Goal: Information Seeking & Learning: Learn about a topic

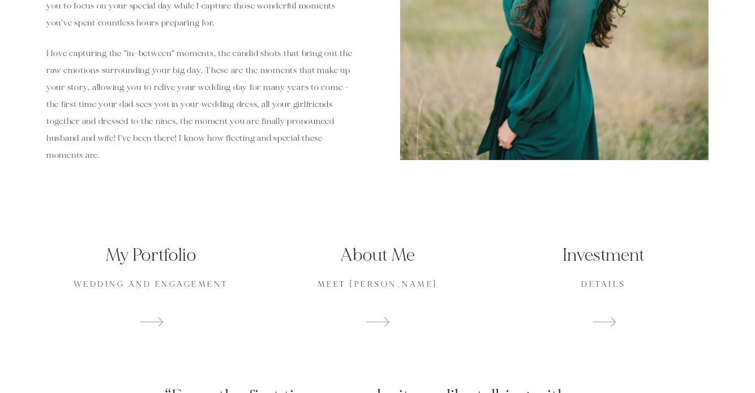
scroll to position [586, 0]
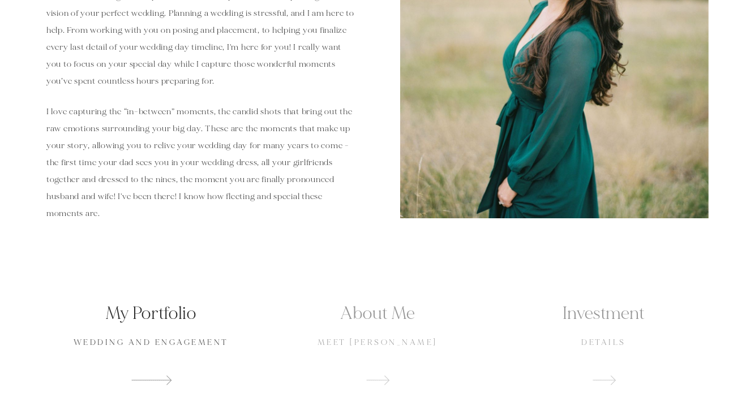
click at [222, 310] on h2 "My Portfolio" at bounding box center [150, 314] width 209 height 24
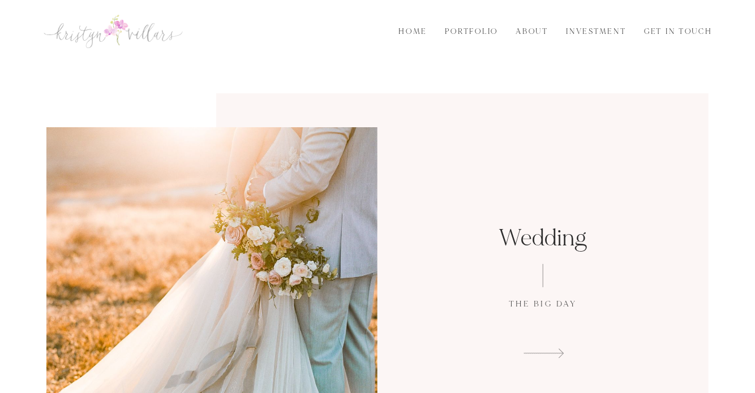
scroll to position [6, 0]
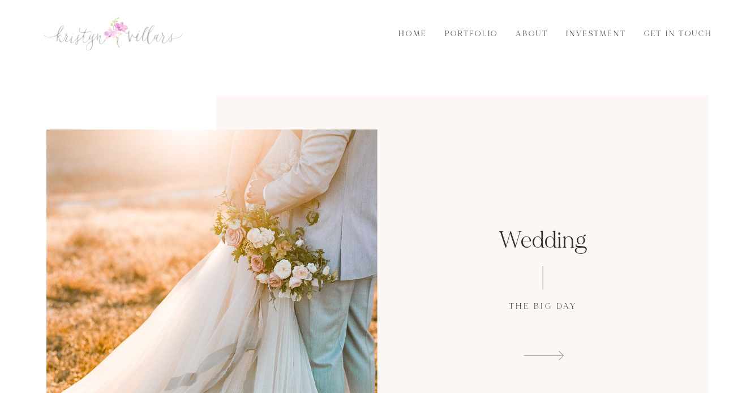
click at [530, 335] on div "Wedding The Big Day" at bounding box center [543, 295] width 331 height 136
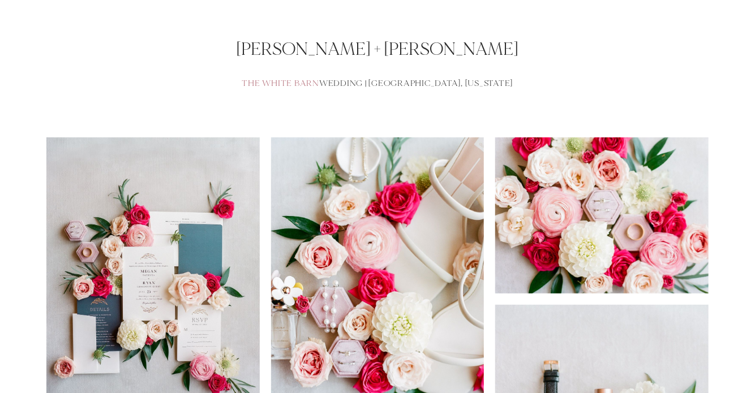
scroll to position [63, 0]
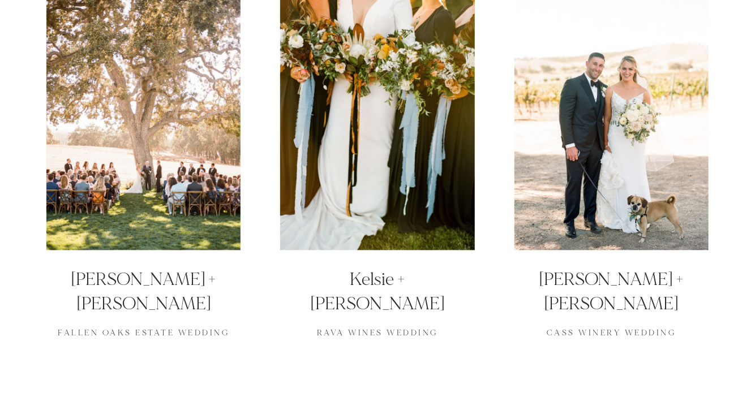
scroll to position [634, 0]
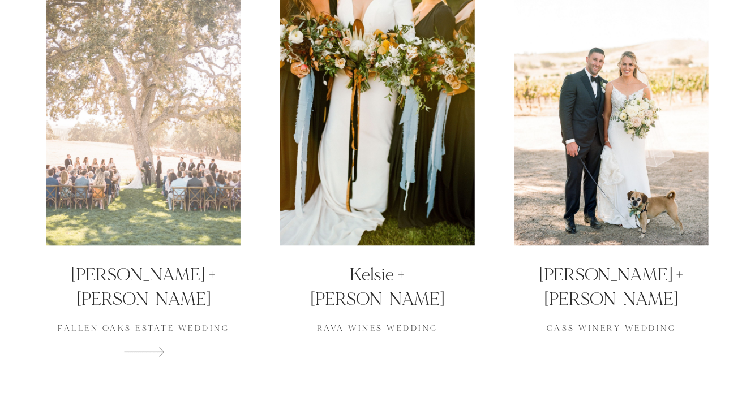
click at [132, 313] on p "Fallen Oaks Estate WEDDING" at bounding box center [143, 324] width 194 height 23
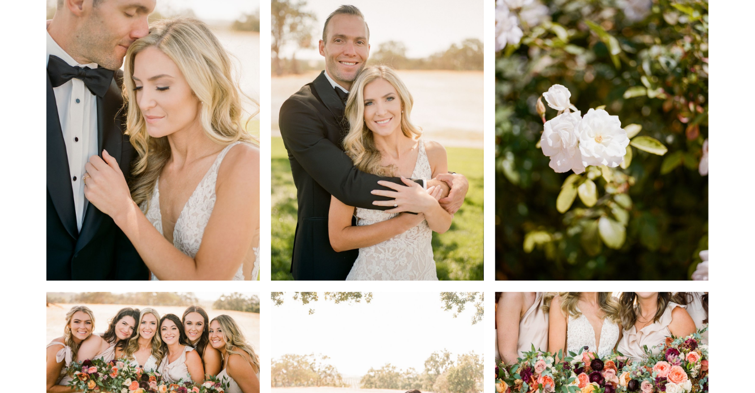
scroll to position [462, 0]
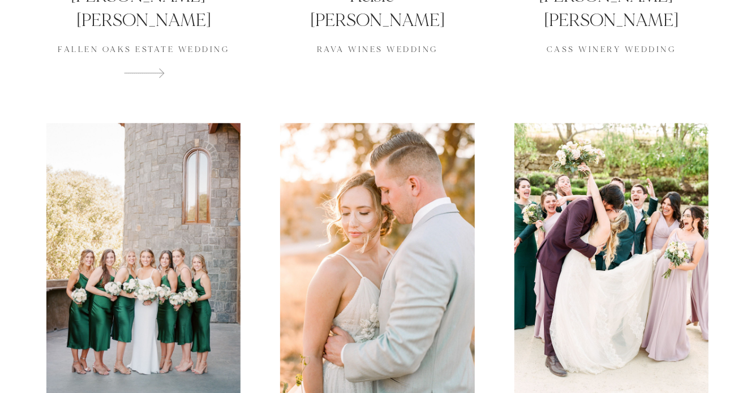
scroll to position [919, 0]
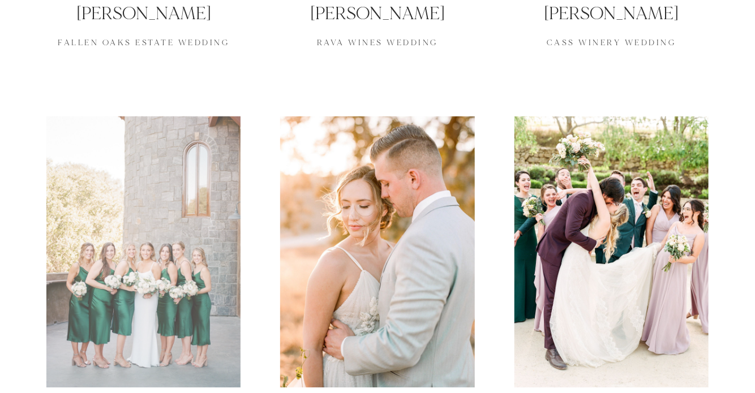
click at [174, 322] on div at bounding box center [143, 253] width 194 height 272
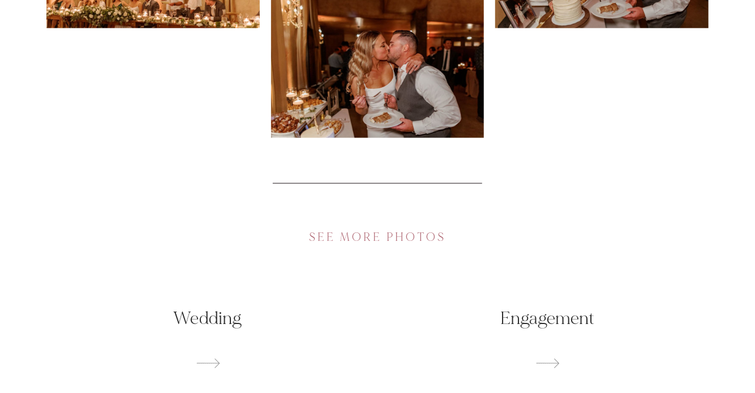
scroll to position [7873, 0]
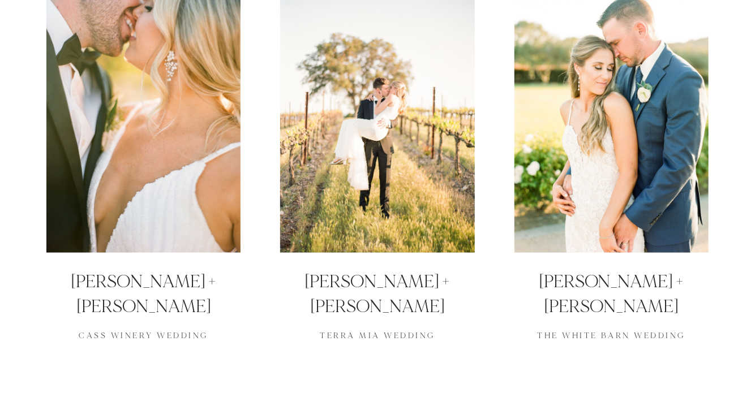
scroll to position [207, 0]
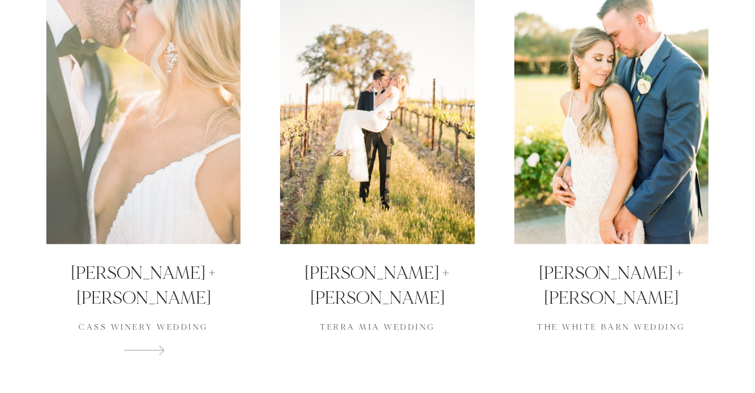
click at [198, 133] on div at bounding box center [143, 109] width 194 height 272
